Goal: Transaction & Acquisition: Subscribe to service/newsletter

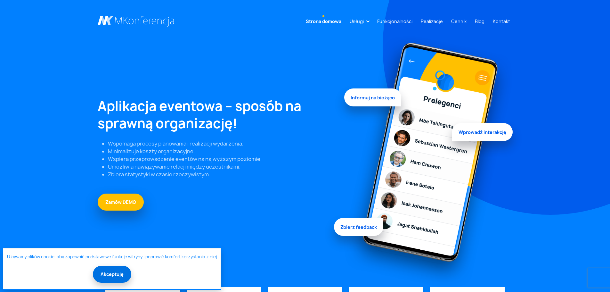
click at [117, 275] on button "Akceptuję" at bounding box center [112, 273] width 38 height 17
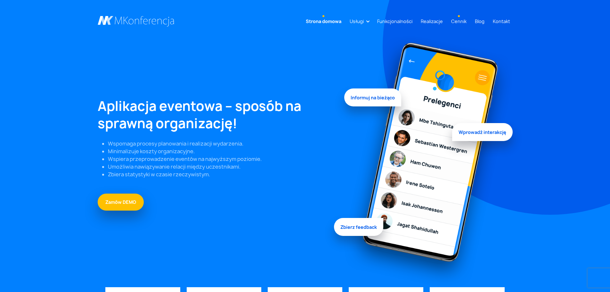
click at [461, 20] on link "Cennik" at bounding box center [458, 21] width 20 height 12
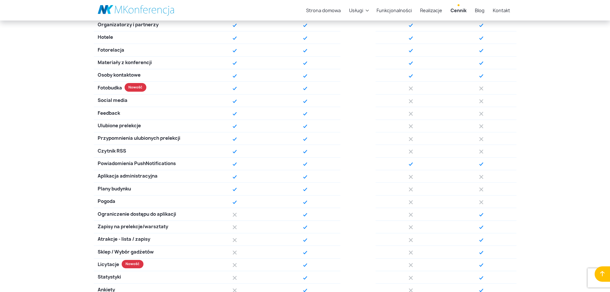
scroll to position [386, 0]
